Goal: Participate in discussion: Engage in conversation with other users on a specific topic

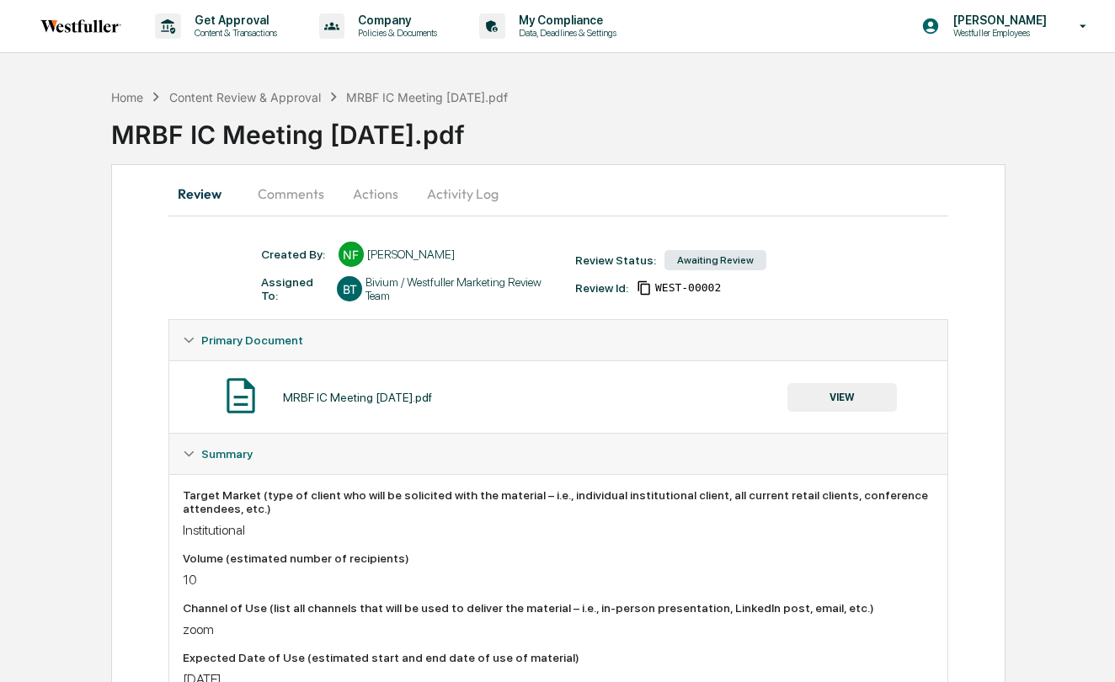
click at [296, 190] on button "Comments" at bounding box center [291, 194] width 94 height 40
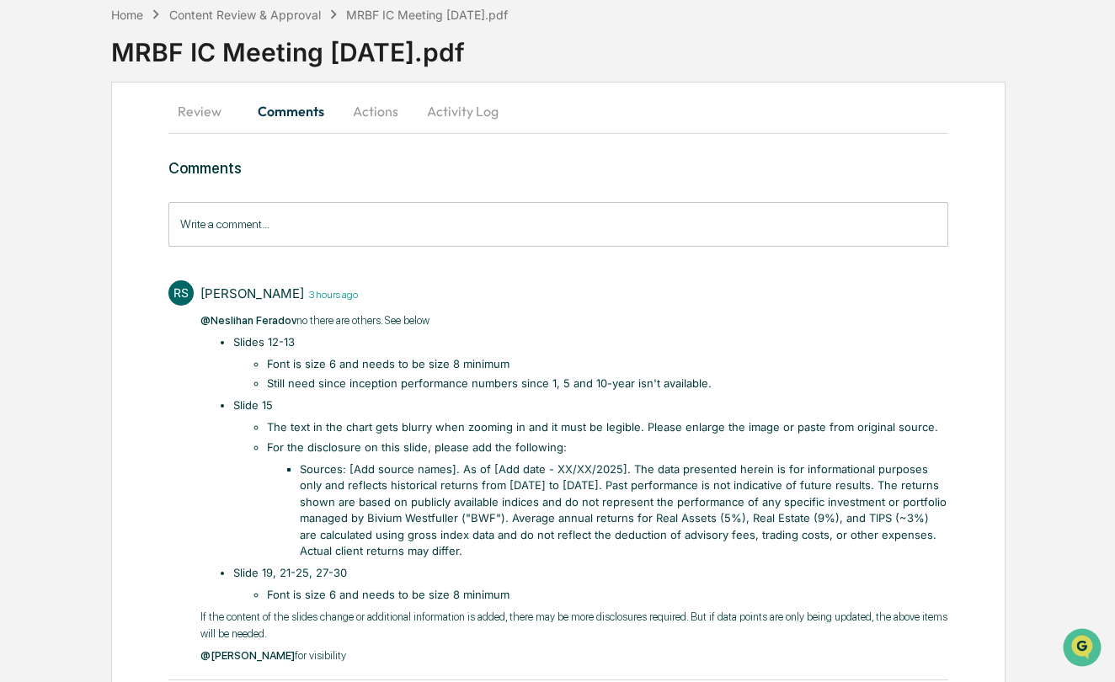
scroll to position [74, 0]
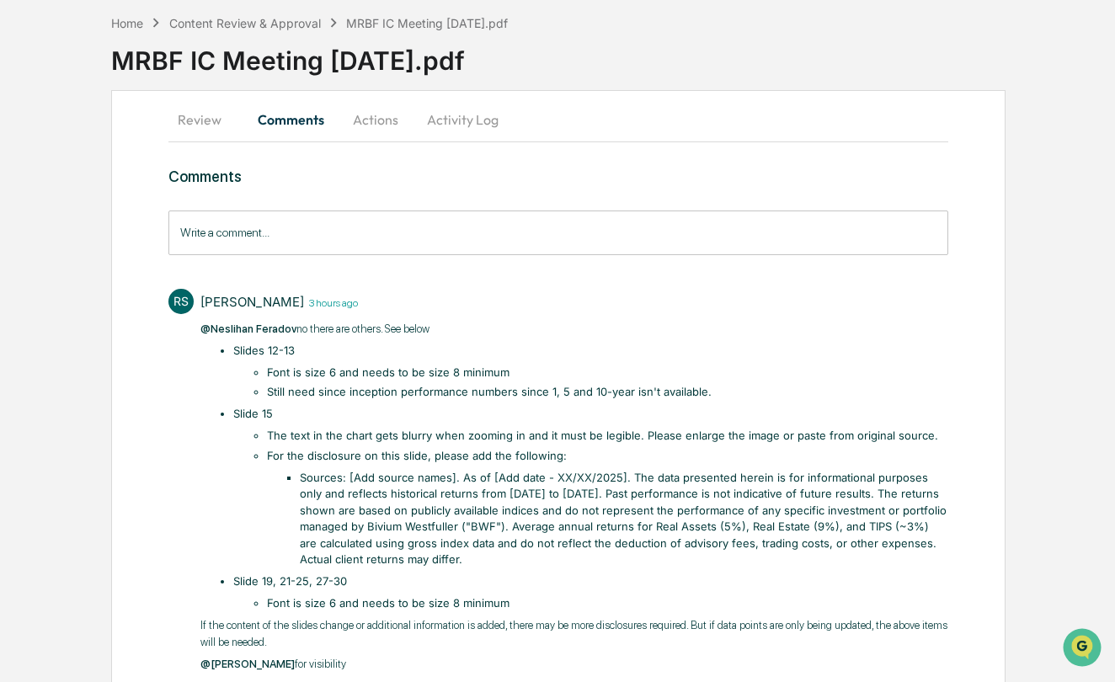
click at [348, 548] on li "Sources: [Add source names]. As of [Add date - XX/XX/2025]. The data presented …" at bounding box center [624, 519] width 649 height 99
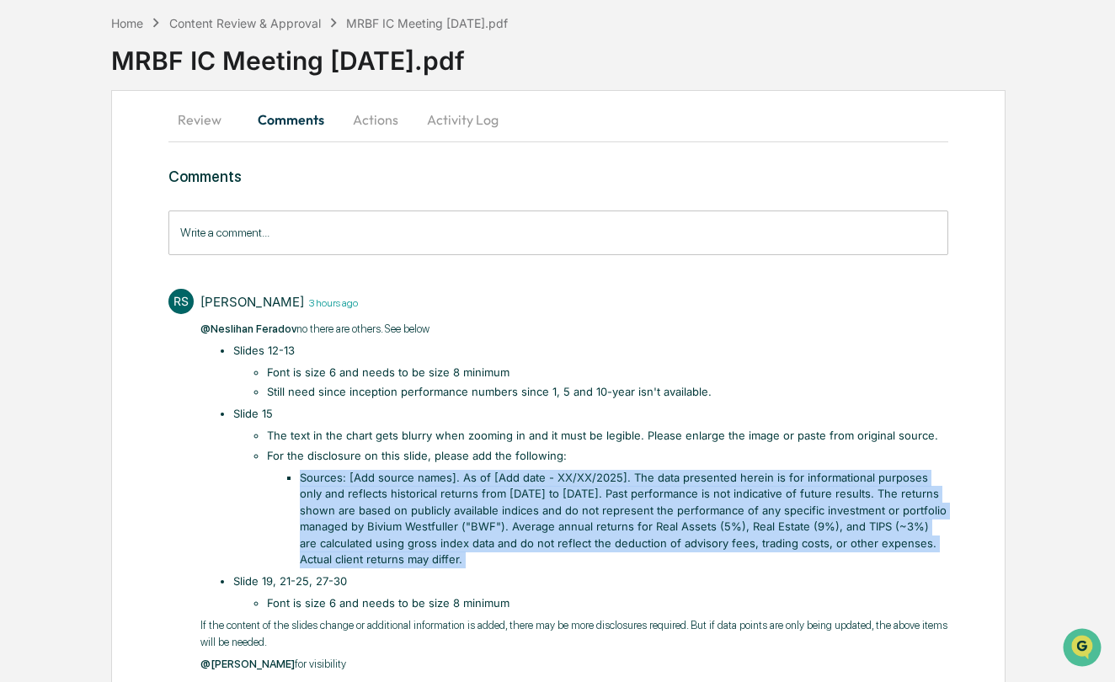
click at [348, 548] on li "Sources: [Add source names]. As of [Add date - XX/XX/2025]. The data presented …" at bounding box center [624, 519] width 649 height 99
click at [412, 492] on li "Sources: [Add source names]. As of [Add date - XX/XX/2025]. The data presented …" at bounding box center [624, 519] width 649 height 99
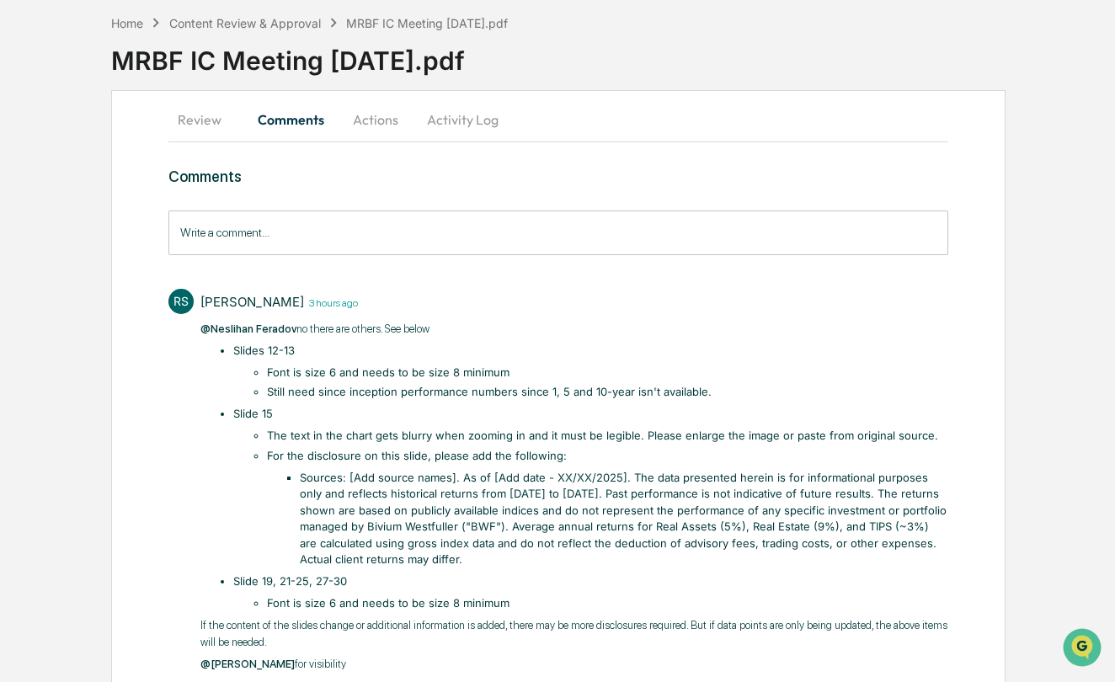
click at [436, 509] on li "Sources: [Add source names]. As of [Add date - XX/XX/2025]. The data presented …" at bounding box center [624, 519] width 649 height 99
click at [400, 539] on li "Sources: [Add source names]. As of [Add date - XX/XX/2025]. The data presented …" at bounding box center [624, 519] width 649 height 99
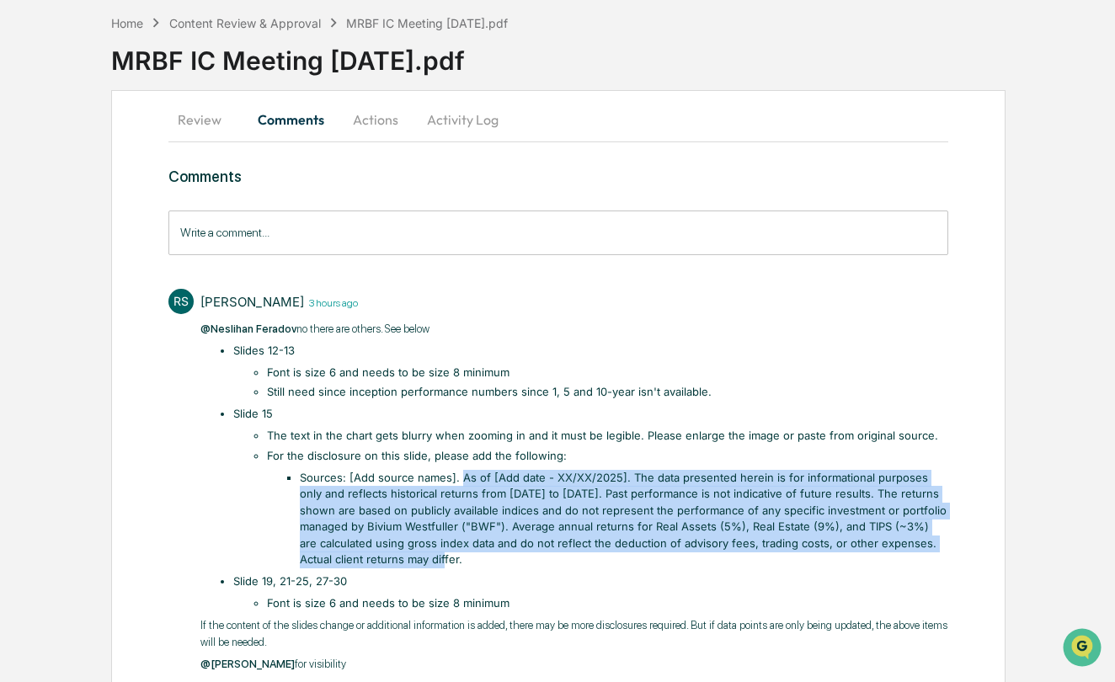
drag, startPoint x: 462, startPoint y: 479, endPoint x: 480, endPoint y: 561, distance: 83.8
click at [480, 561] on li "Sources: [Add source names]. As of [Add date - XX/XX/2025]. The data presented …" at bounding box center [624, 519] width 649 height 99
copy li "As of [Add date - XX/XX/2025]. The data presented herein is for informational p…"
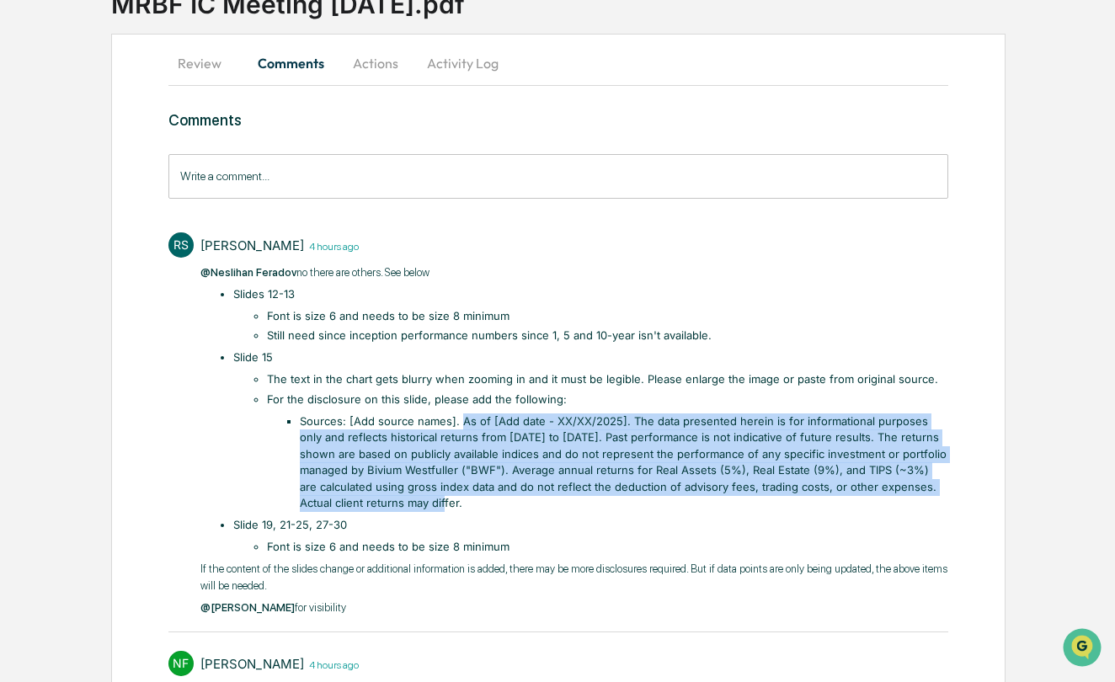
scroll to position [134, 0]
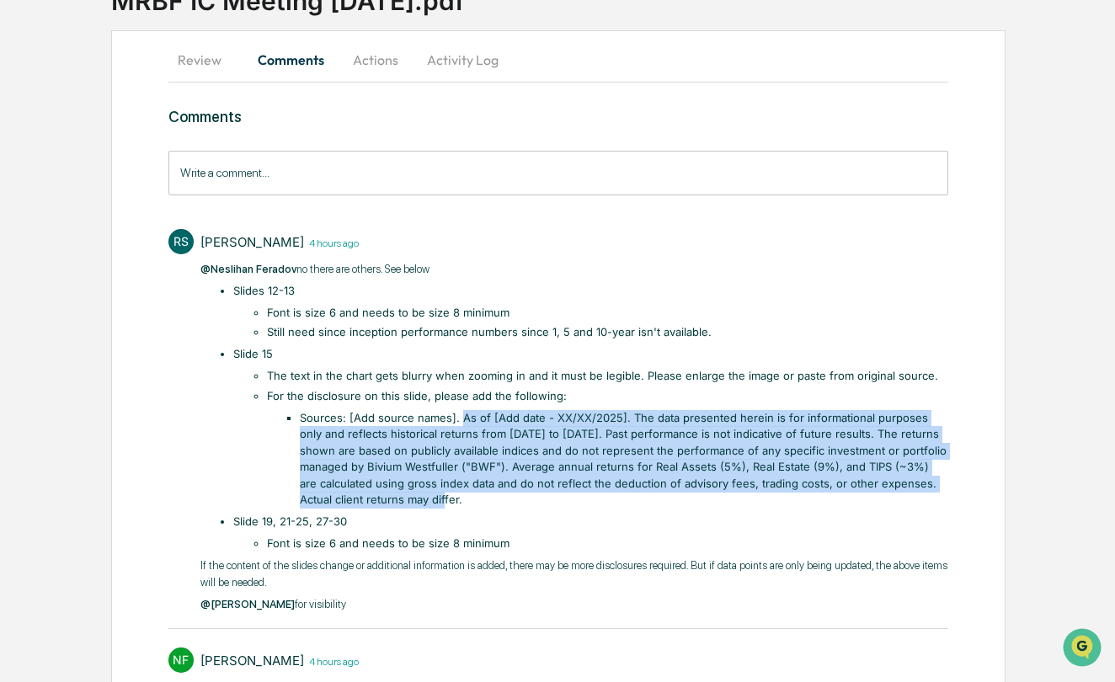
click at [394, 324] on li "Still need since inception performance numbers since 1, 5 and 10-year isn't ava…" at bounding box center [608, 332] width 682 height 17
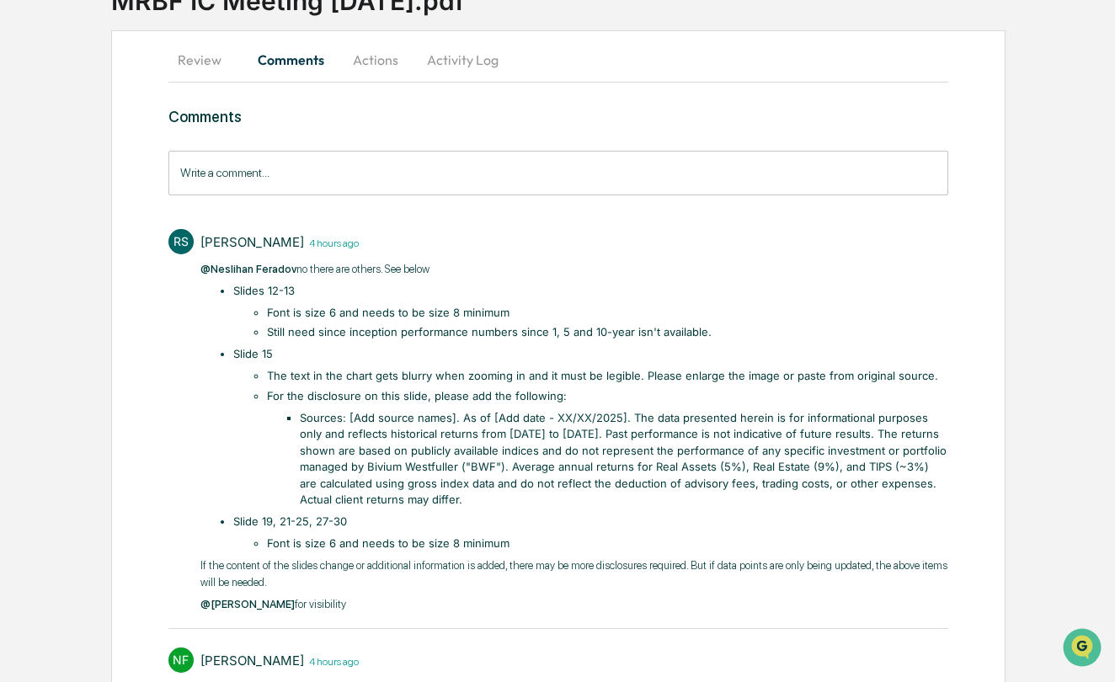
click at [394, 324] on li "Still need since inception performance numbers since 1, 5 and 10-year isn't ava…" at bounding box center [608, 332] width 682 height 17
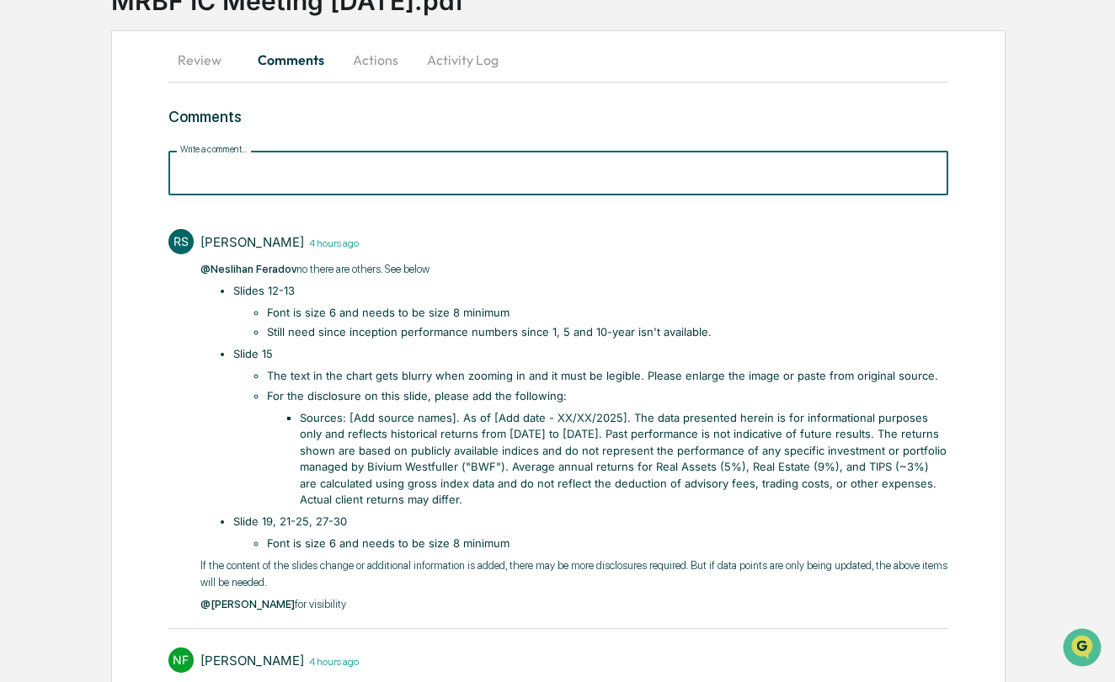
click at [434, 172] on input "Write a comment..." at bounding box center [558, 173] width 781 height 45
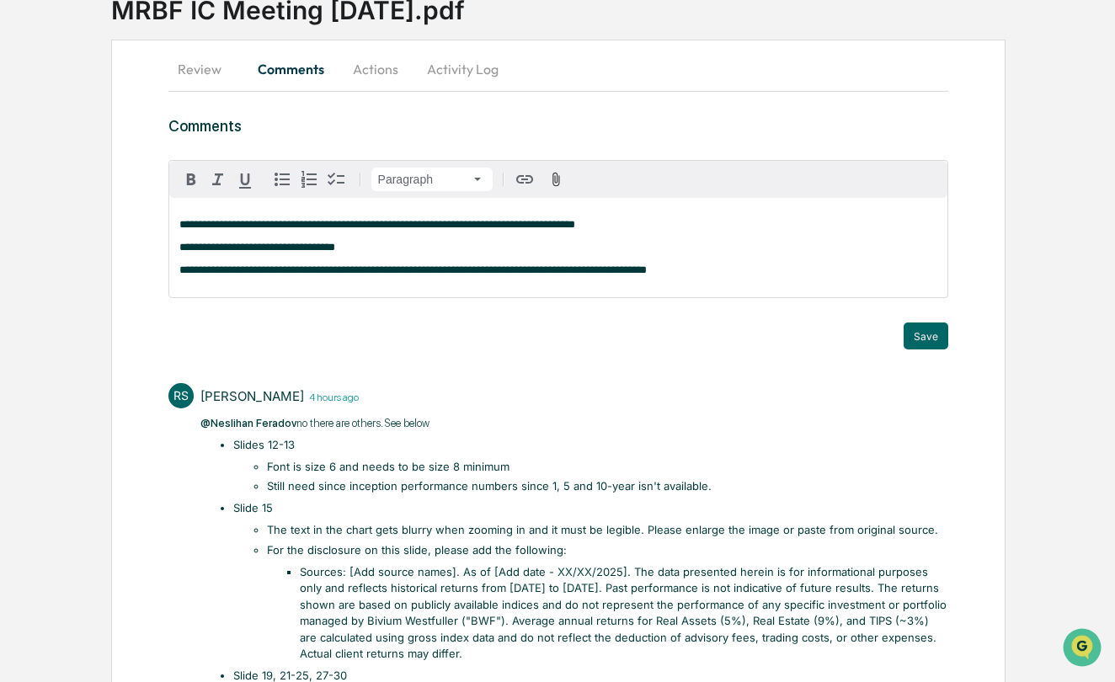
scroll to position [122, 0]
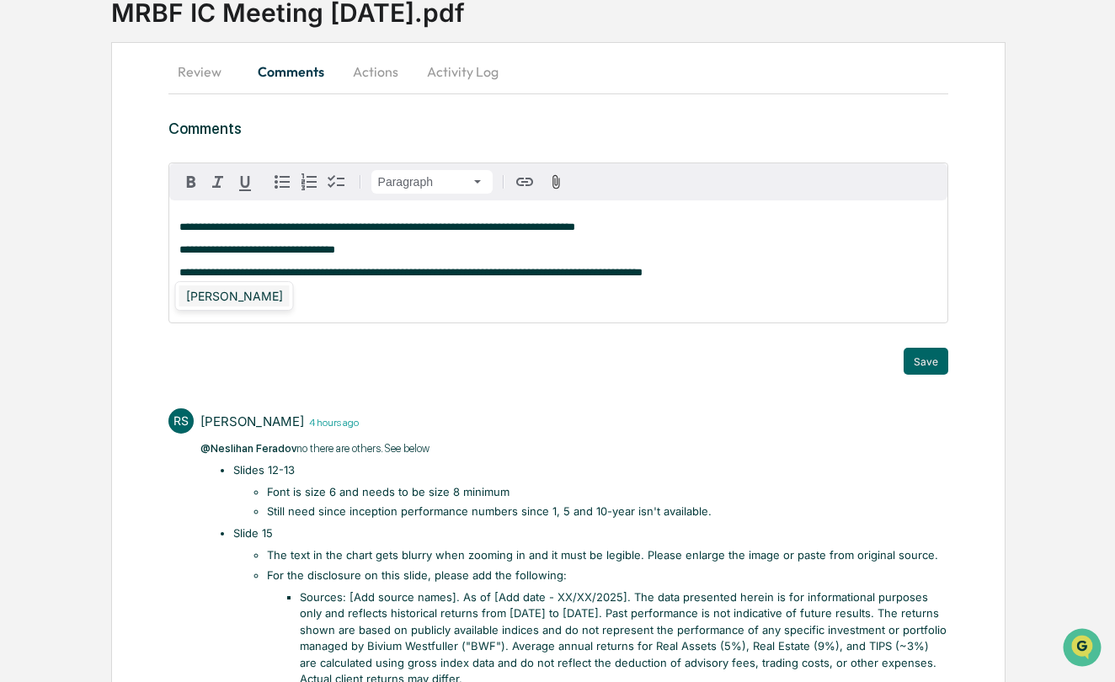
click at [243, 295] on div "[PERSON_NAME]" at bounding box center [234, 296] width 110 height 21
click at [927, 361] on button "Save" at bounding box center [926, 361] width 45 height 27
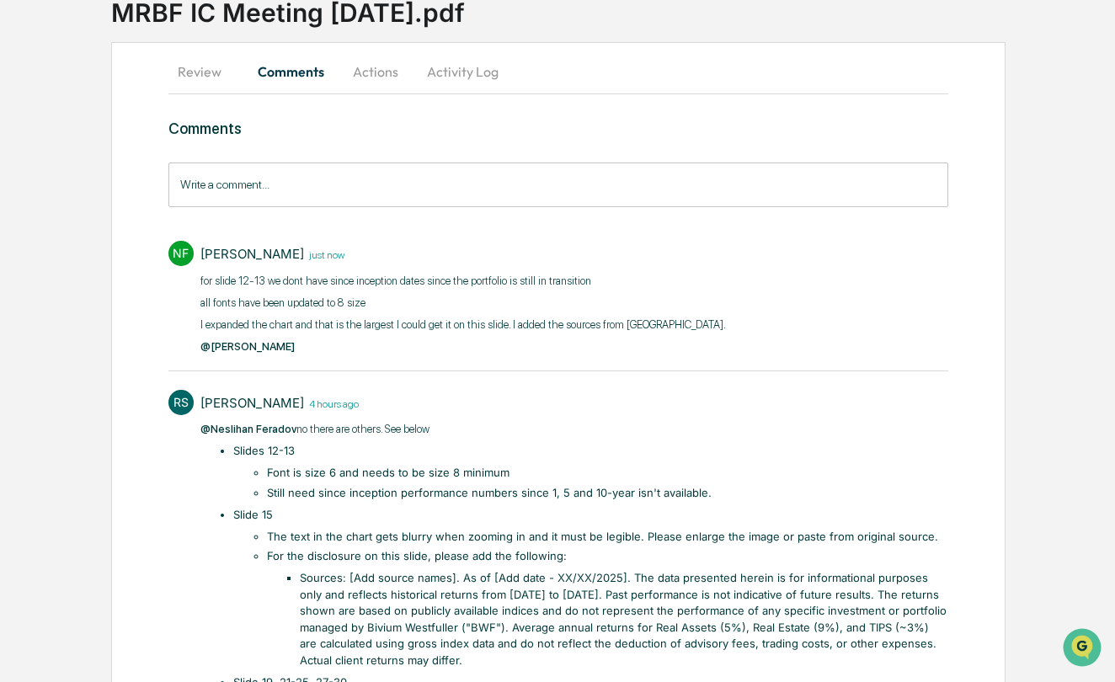
click at [386, 80] on button "Actions" at bounding box center [376, 71] width 76 height 40
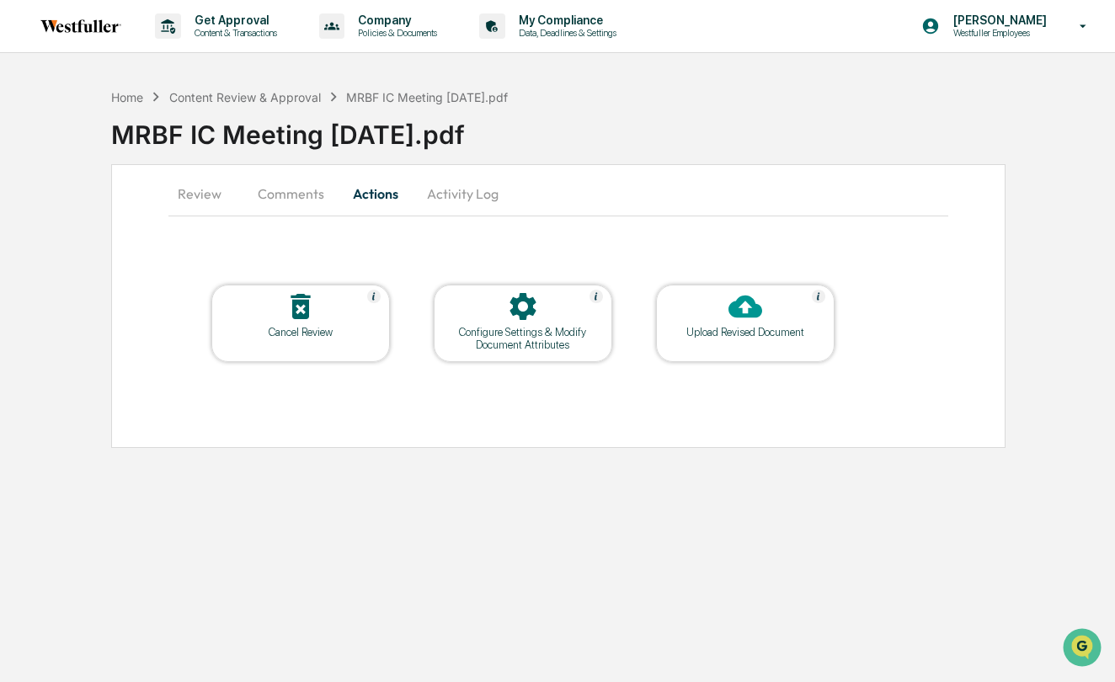
scroll to position [0, 0]
click at [746, 315] on icon at bounding box center [746, 307] width 34 height 23
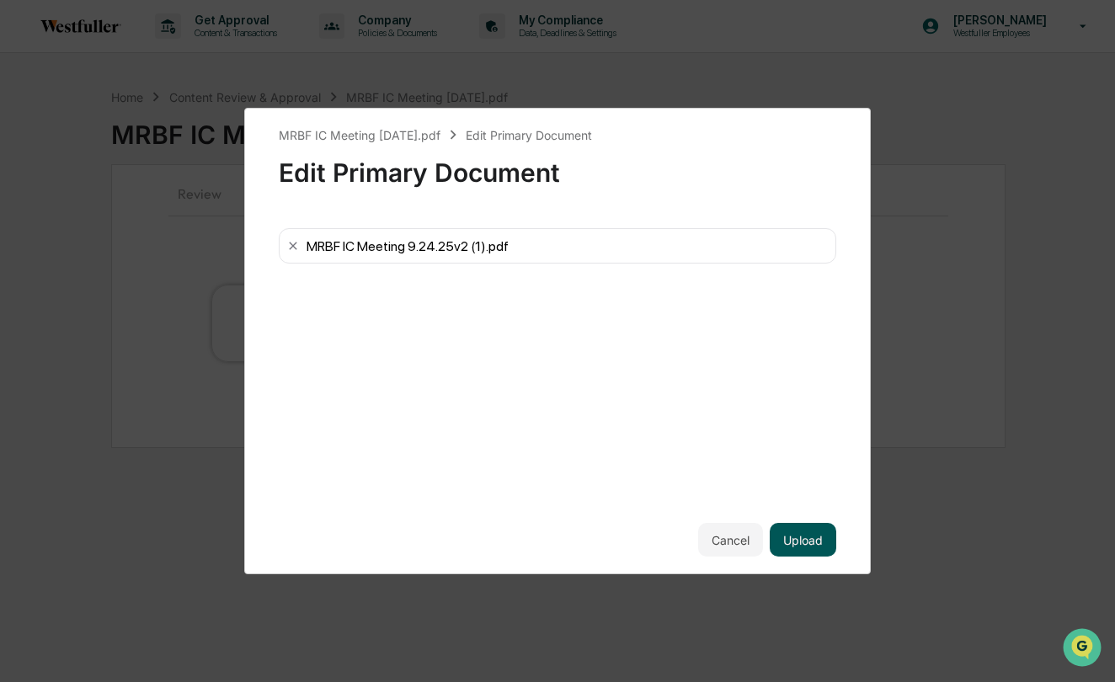
click at [812, 537] on button "Upload" at bounding box center [803, 540] width 67 height 34
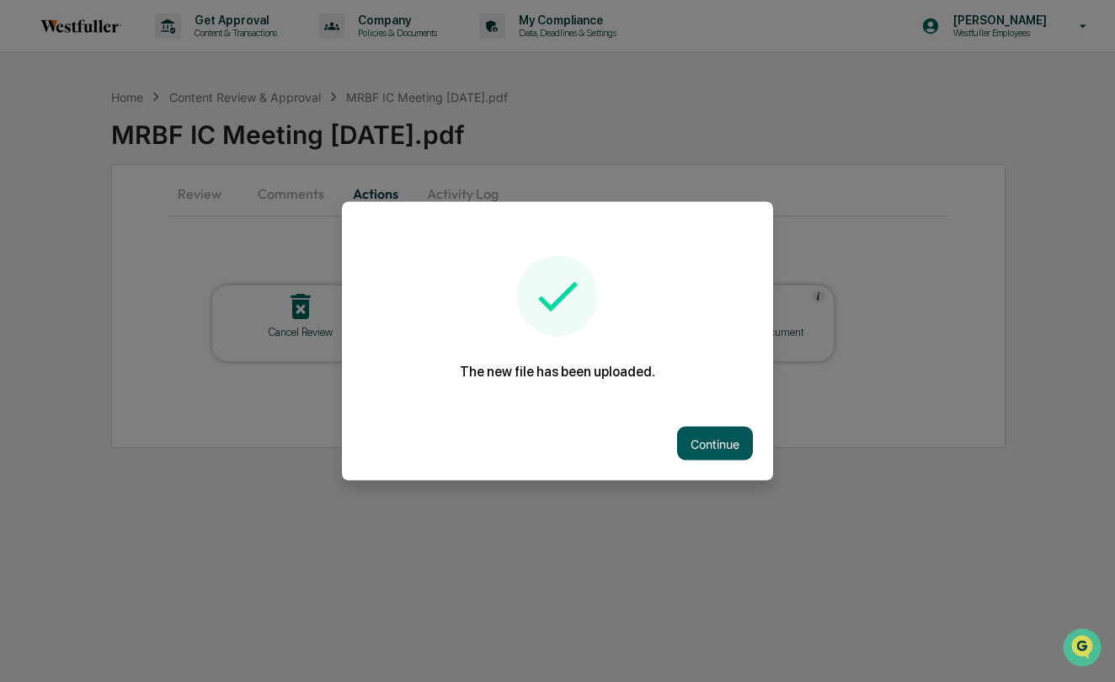
click at [708, 438] on button "Continue" at bounding box center [715, 444] width 76 height 34
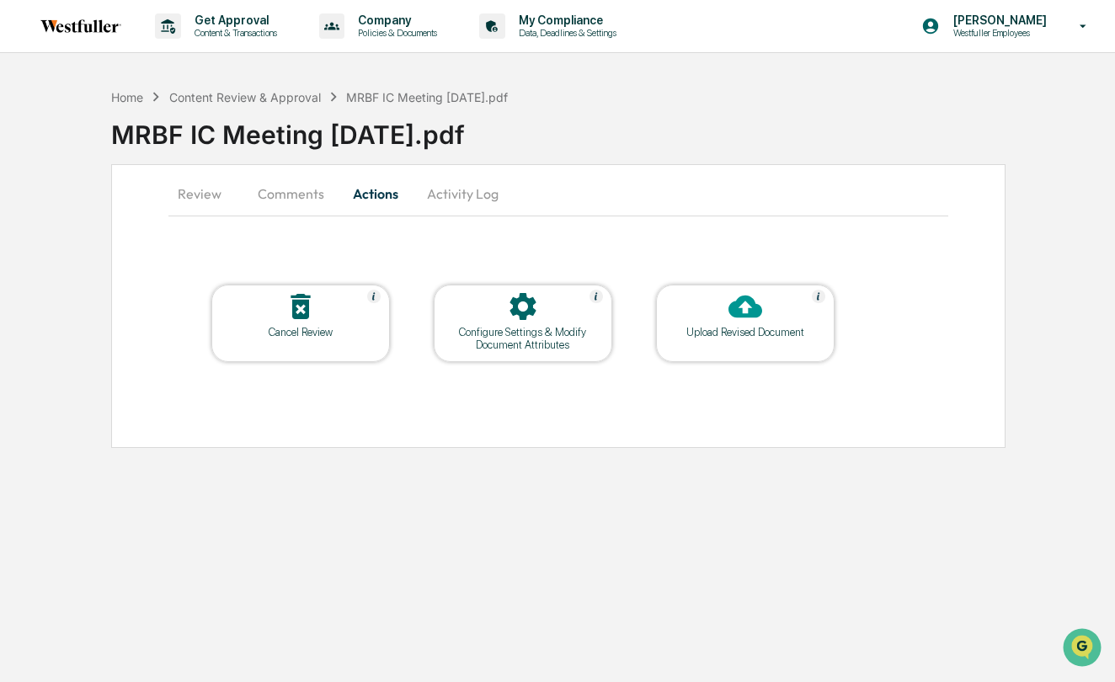
click at [281, 192] on button "Comments" at bounding box center [291, 194] width 94 height 40
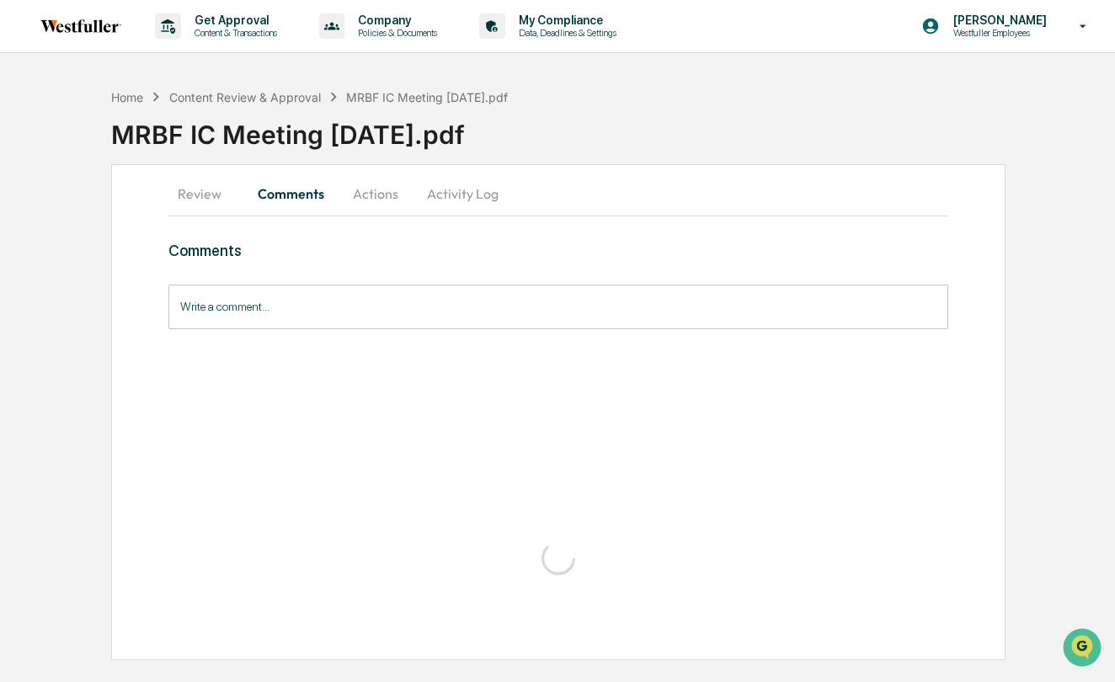
click at [281, 192] on button "Comments" at bounding box center [291, 194] width 94 height 40
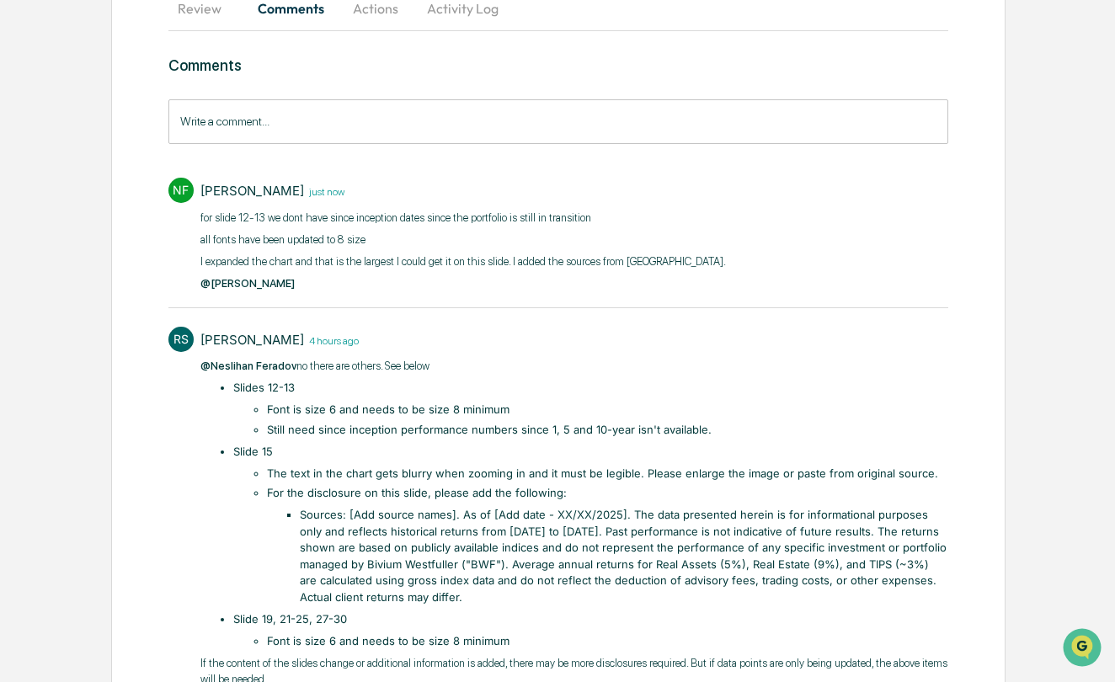
scroll to position [188, 0]
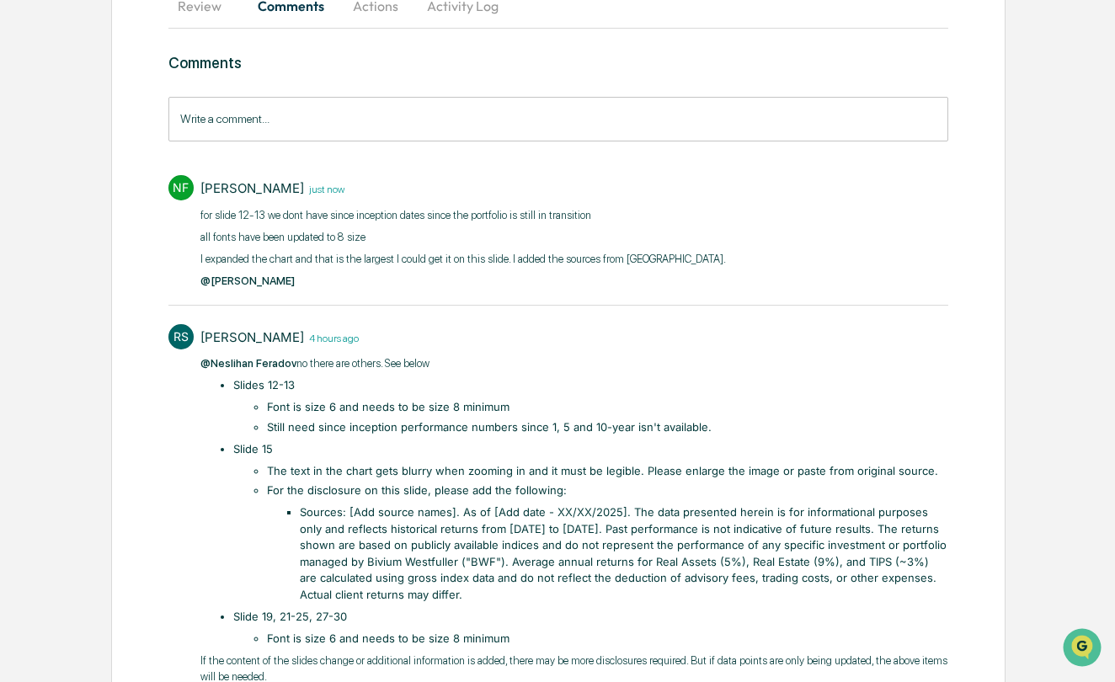
click at [393, 464] on li "The text in the chart gets blurry when zooming in and it must be legible. Pleas…" at bounding box center [608, 471] width 682 height 17
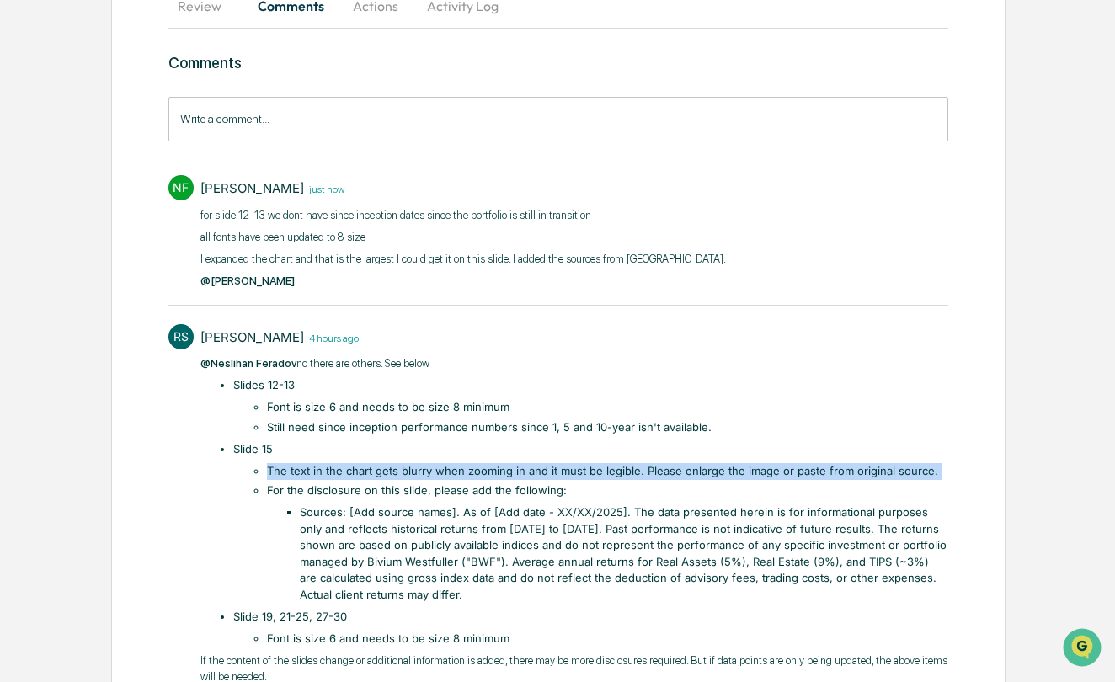
click at [393, 464] on li "The text in the chart gets blurry when zooming in and it must be legible. Pleas…" at bounding box center [608, 471] width 682 height 17
copy ul "The text in the chart gets blurry when zooming in and it must be legible. Pleas…"
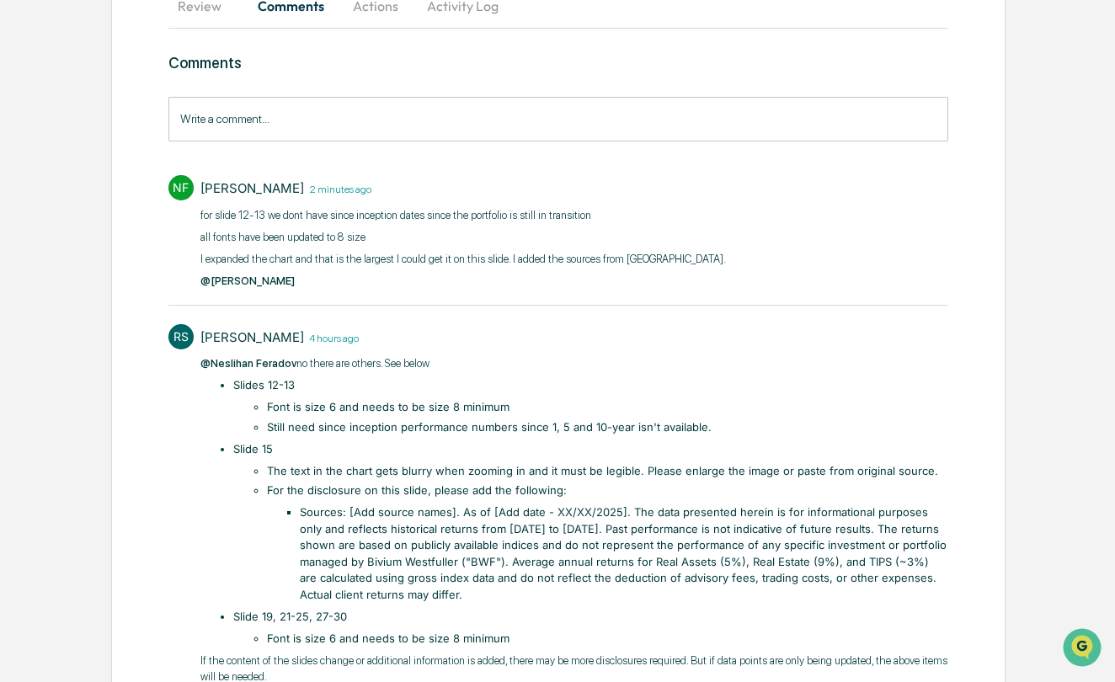
click at [323, 517] on li "Sources: [Add source names]. As of [Add date - XX/XX/2025]. The data presented …" at bounding box center [624, 554] width 649 height 99
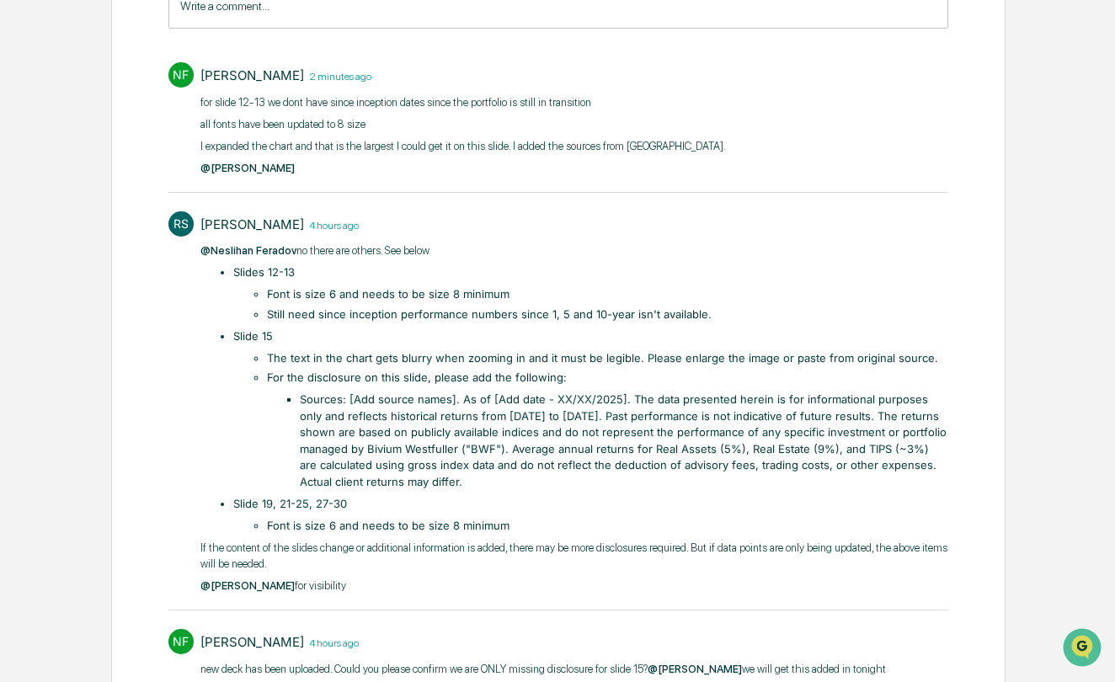
scroll to position [304, 0]
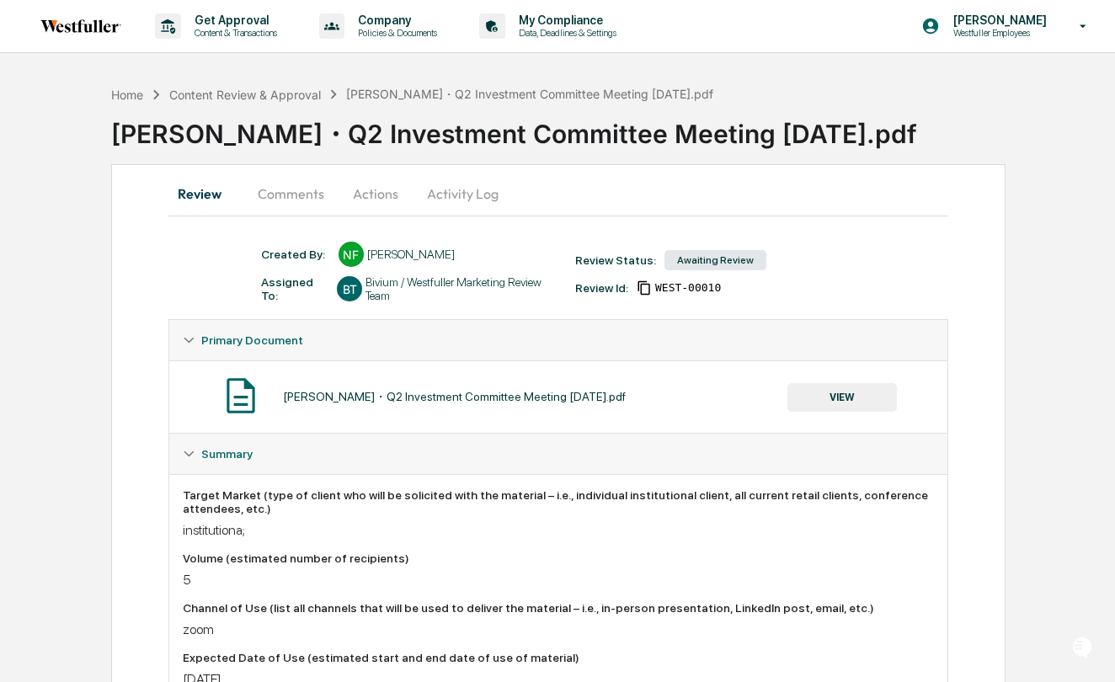
click at [325, 199] on button "Comments" at bounding box center [291, 194] width 94 height 40
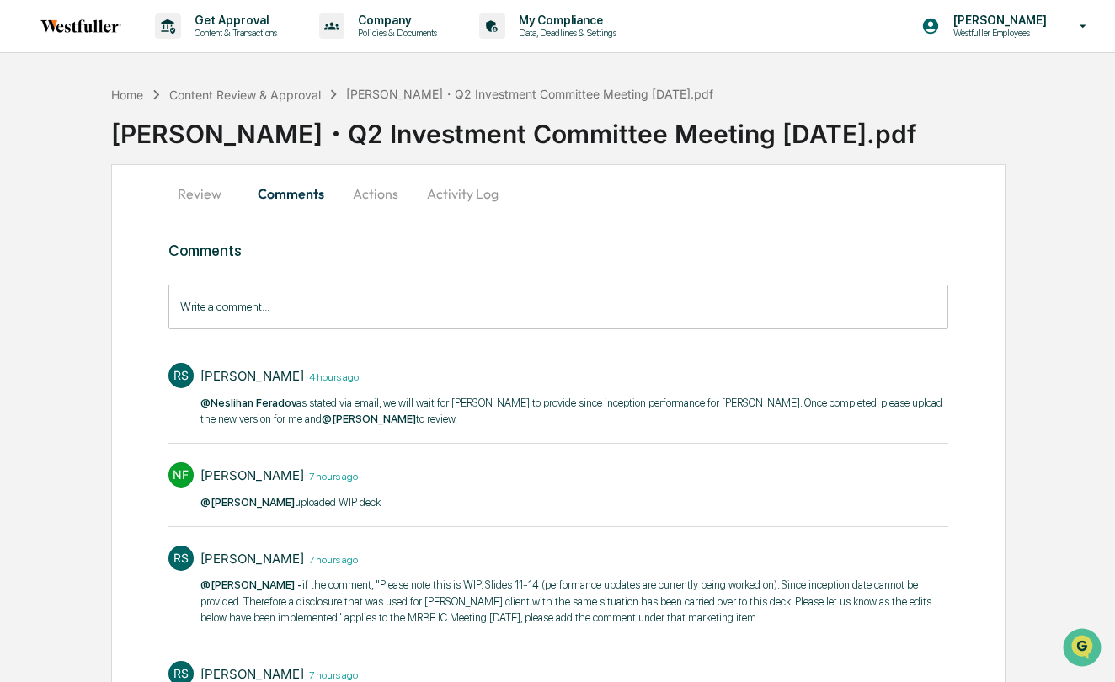
scroll to position [29, 0]
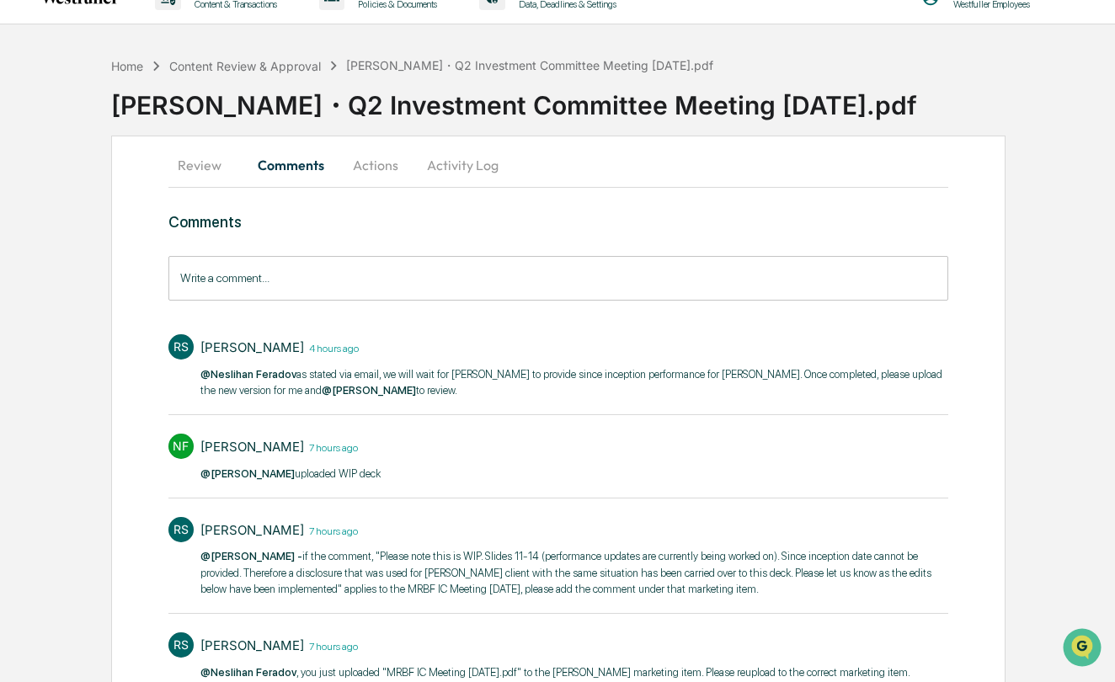
click at [462, 393] on p "@Neslihan Feradov as stated via email, we will wait for Ishani to provide since…" at bounding box center [574, 382] width 749 height 33
click at [468, 404] on div "RS Rachel Stanley 4 hours ago @Neslihan Feradov as stated via email, we will wa…" at bounding box center [558, 370] width 781 height 89
click at [516, 376] on p "@Neslihan Feradov as stated via email, we will wait for Ishani to provide since…" at bounding box center [574, 382] width 749 height 33
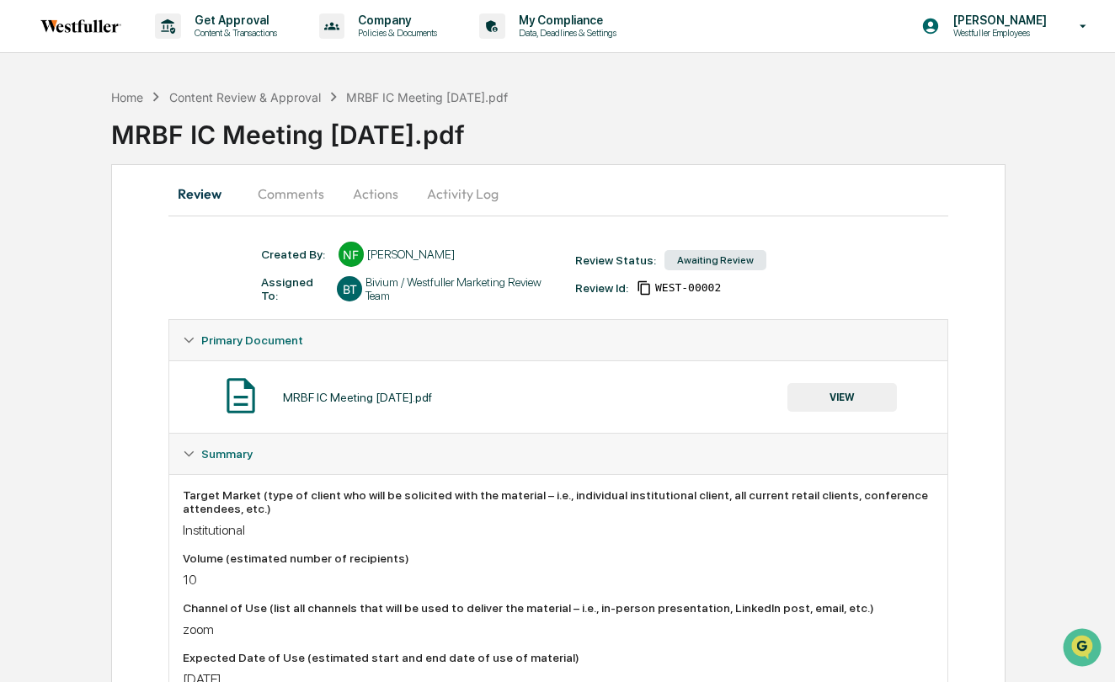
click at [289, 206] on button "Comments" at bounding box center [291, 194] width 94 height 40
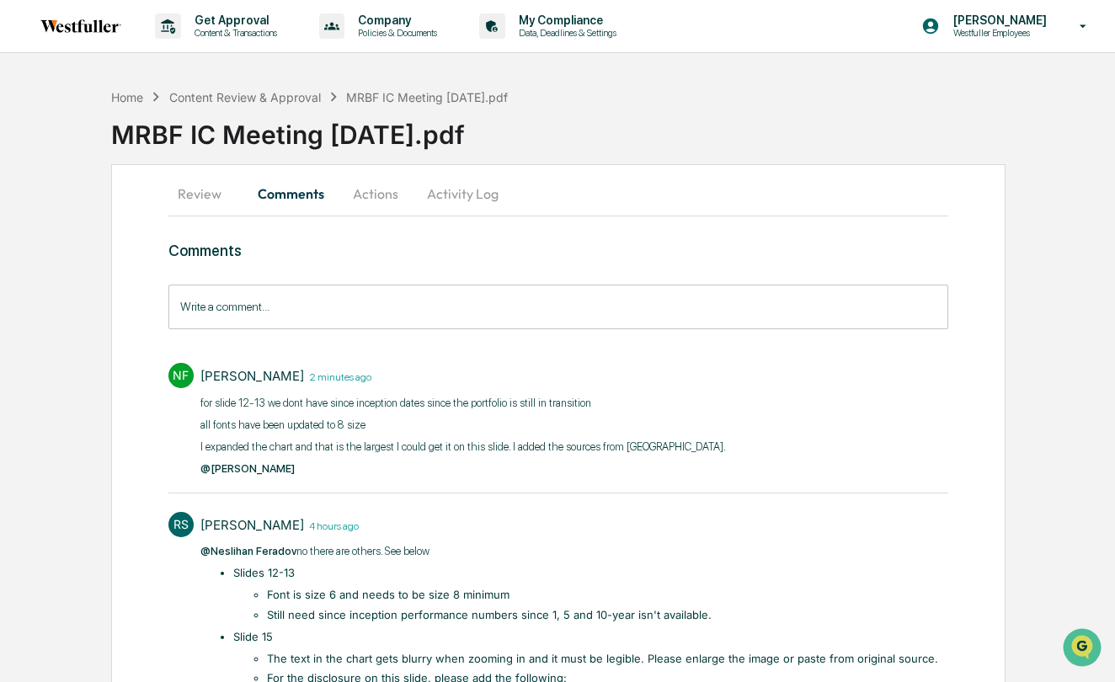
click at [285, 315] on input "Write a comment..." at bounding box center [558, 307] width 781 height 45
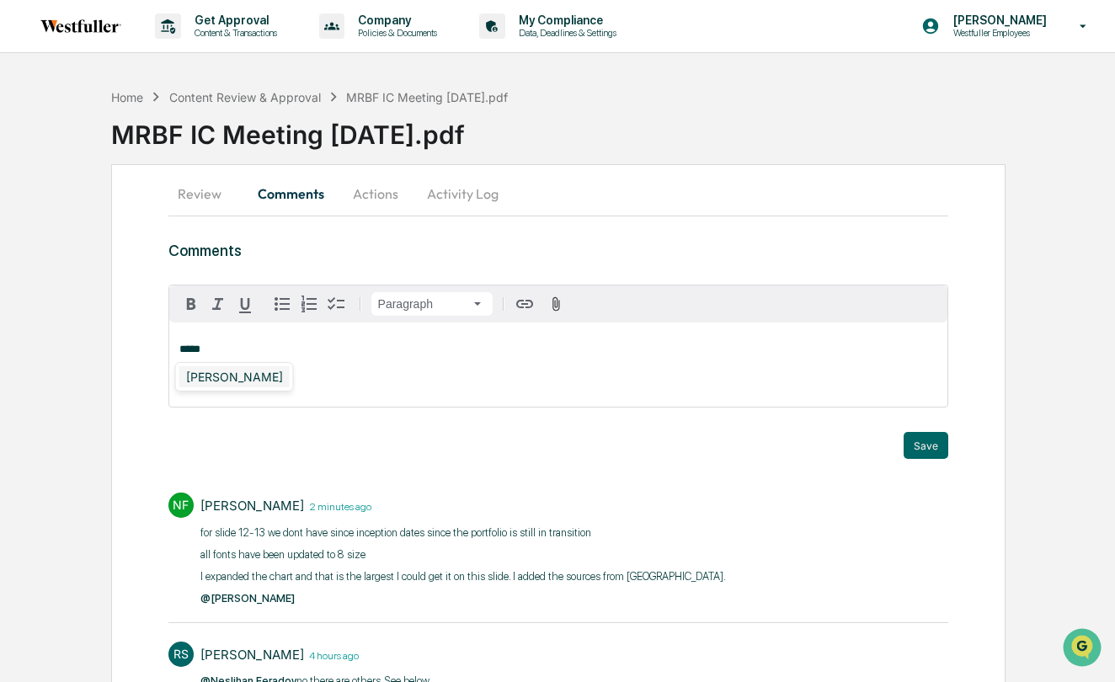
click at [224, 374] on div "[PERSON_NAME]" at bounding box center [234, 376] width 110 height 21
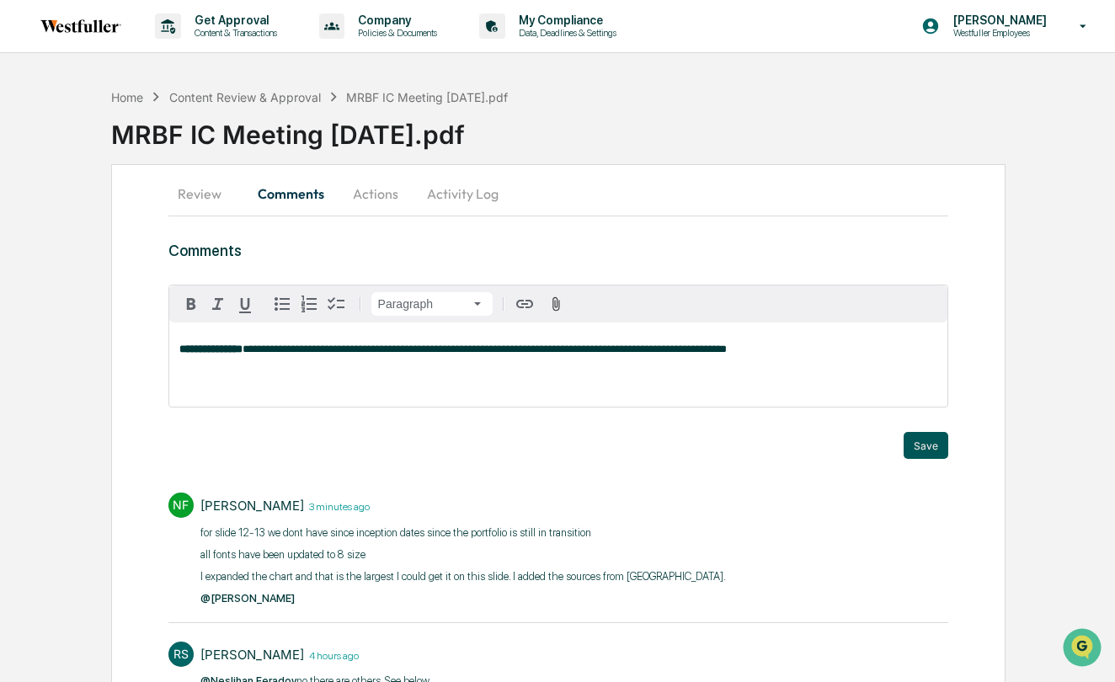
click at [917, 437] on button "Save" at bounding box center [926, 445] width 45 height 27
